Goal: Check status: Check status

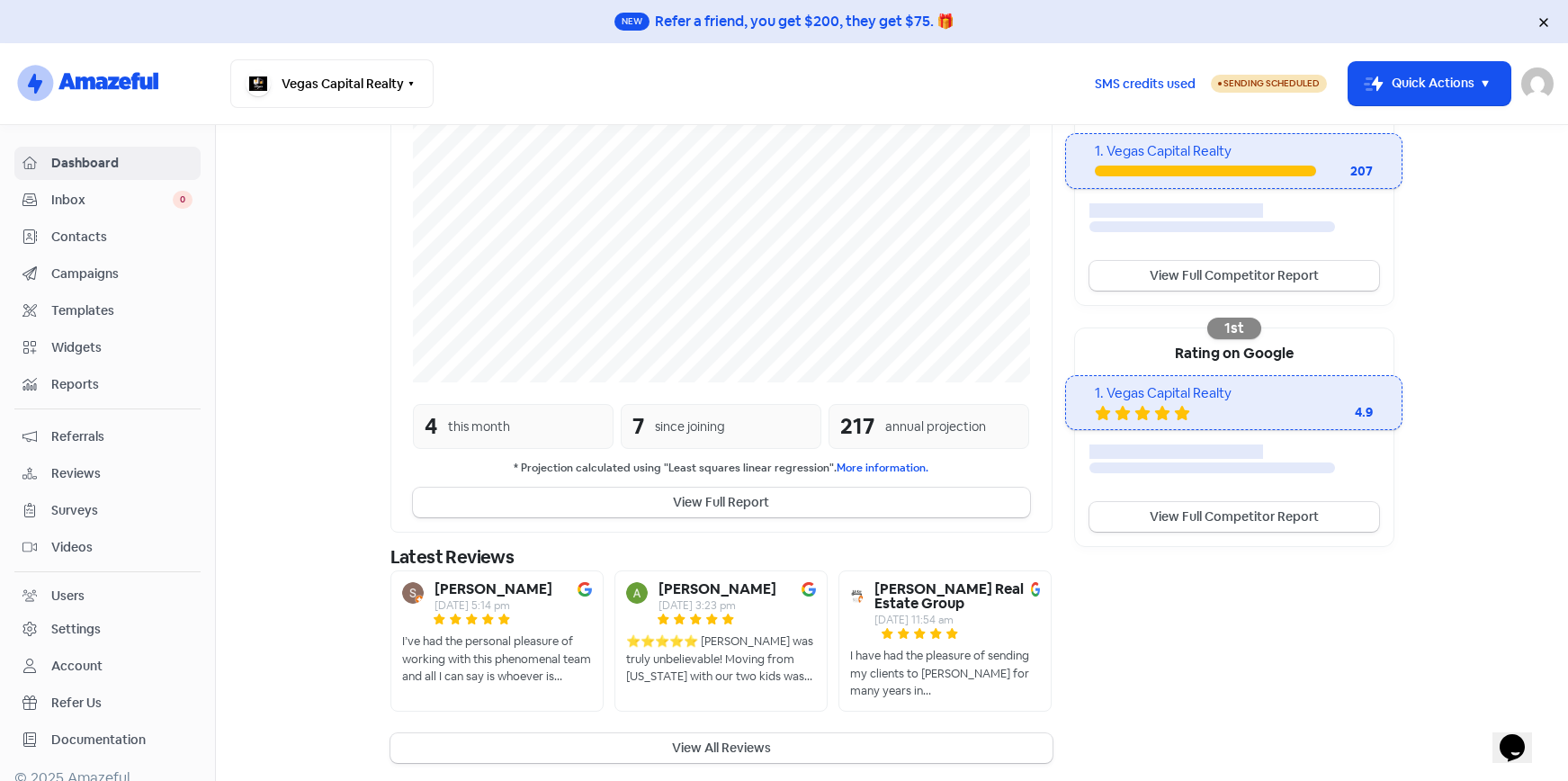
scroll to position [379, 0]
